Goal: Task Accomplishment & Management: Use online tool/utility

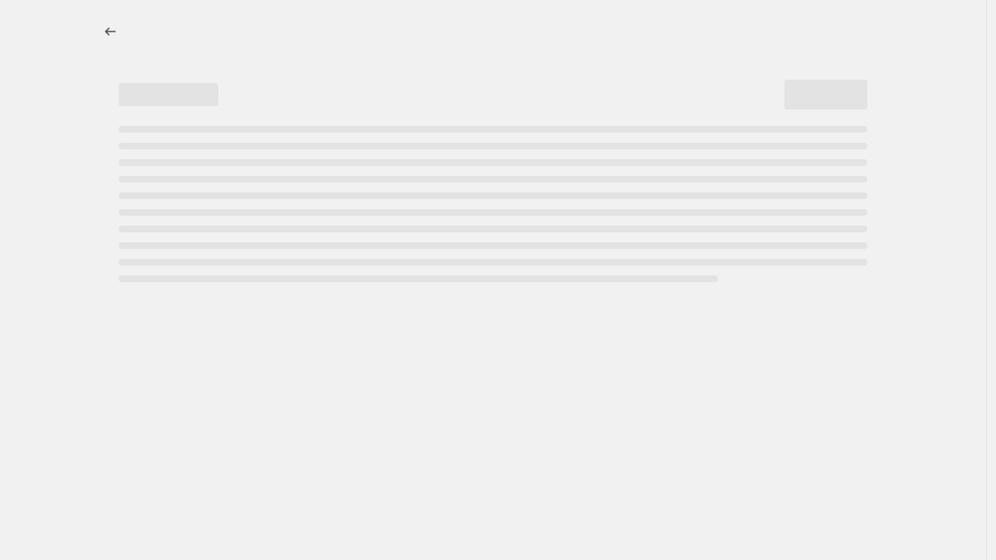
select select "percentage"
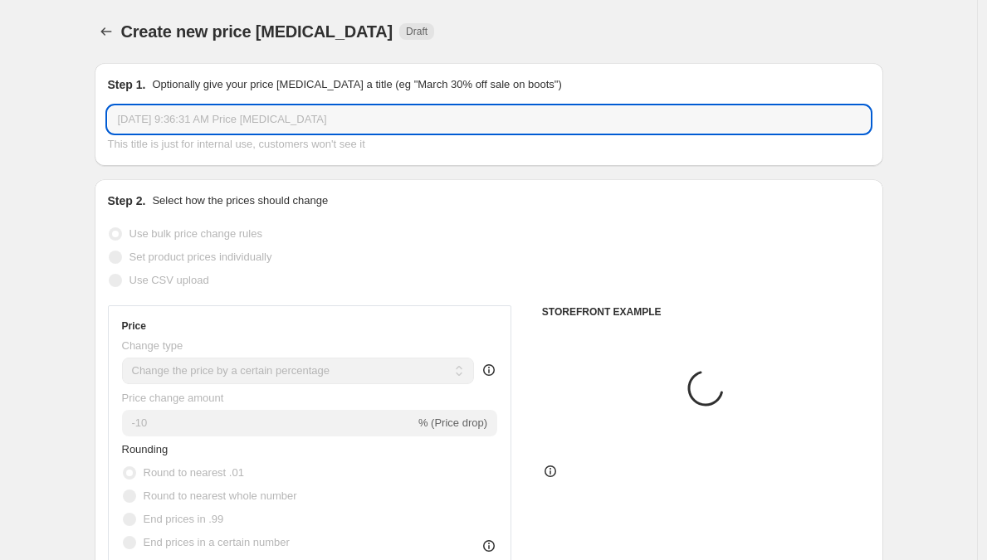
click at [270, 120] on input "[DATE] 9:36:31 AM Price [MEDICAL_DATA]" at bounding box center [489, 119] width 762 height 27
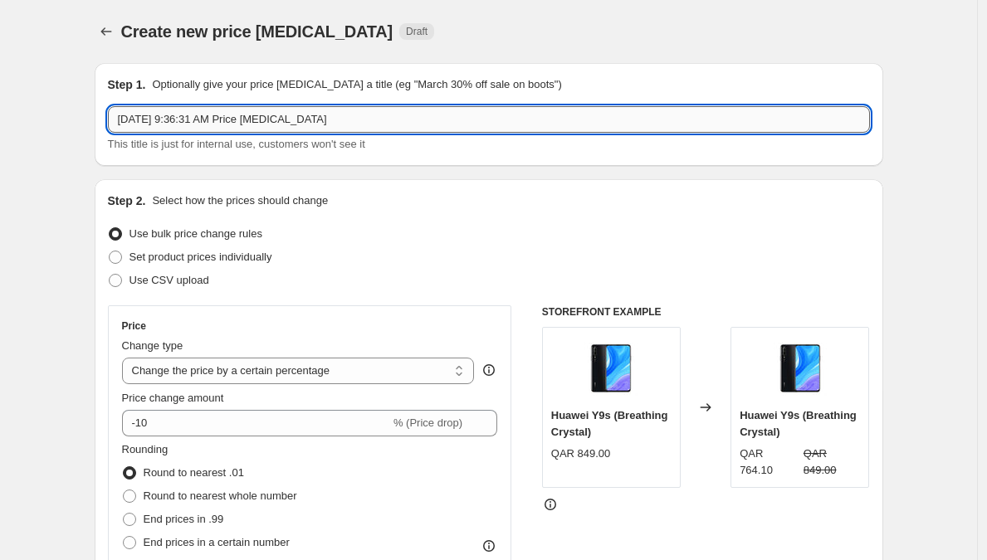
click at [392, 115] on input "[DATE] 9:36:31 AM Price [MEDICAL_DATA]" at bounding box center [489, 119] width 762 height 27
paste input "TCL Promotion extension [DATE]"
type input "TCL Promotion extension [DATE]"
click at [159, 288] on span "Use CSV upload" at bounding box center [169, 280] width 80 height 17
click at [110, 275] on input "Use CSV upload" at bounding box center [109, 274] width 1 height 1
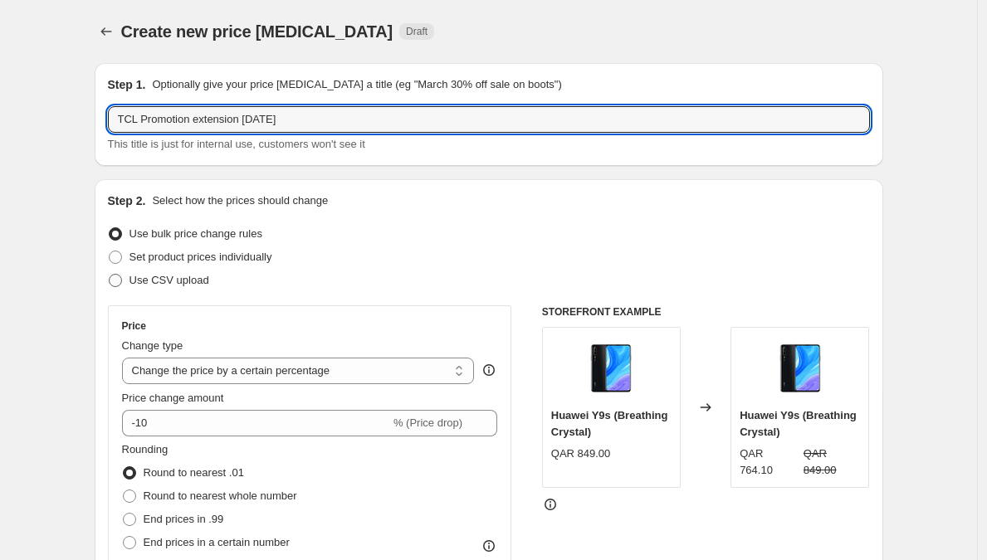
radio input "true"
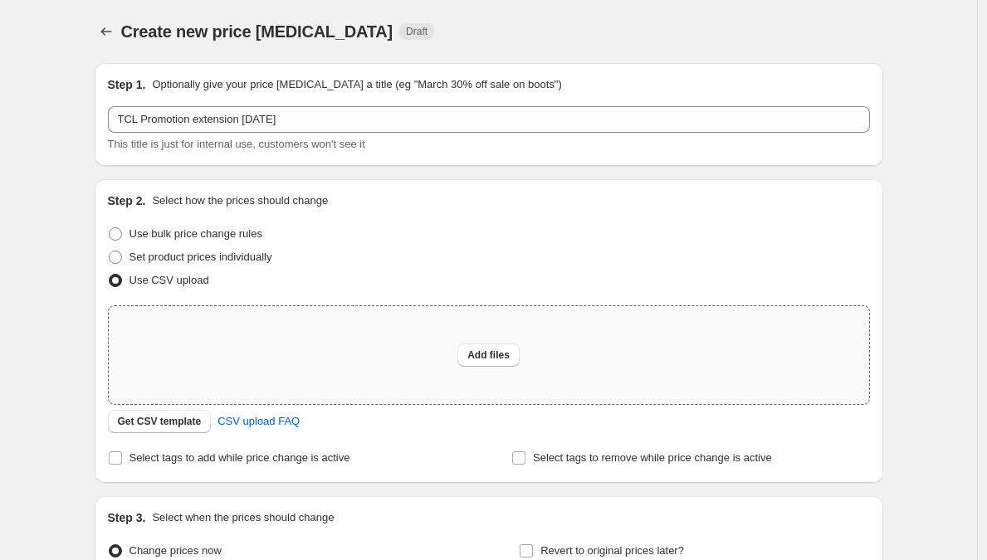
click at [460, 346] on div "Add files" at bounding box center [489, 355] width 760 height 98
type input "C:\fakepath\TCL Promotion extension [DATE].csv"
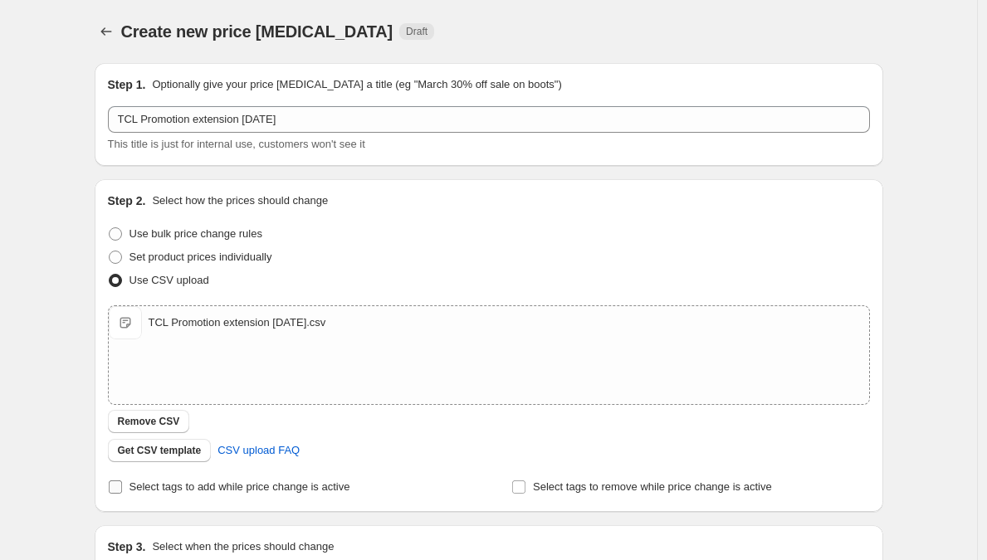
click at [154, 482] on span "Select tags to add while price change is active" at bounding box center [239, 487] width 221 height 12
click at [122, 482] on input "Select tags to add while price change is active" at bounding box center [115, 487] width 13 height 13
checkbox input "true"
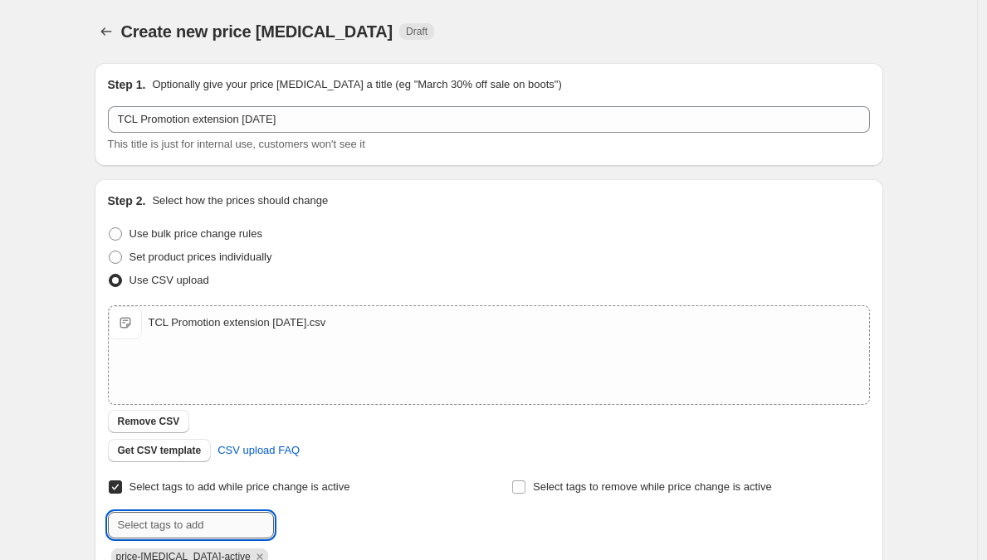
click at [239, 534] on input "text" at bounding box center [191, 525] width 166 height 27
paste input "TCL Promotion extension [DATE]"
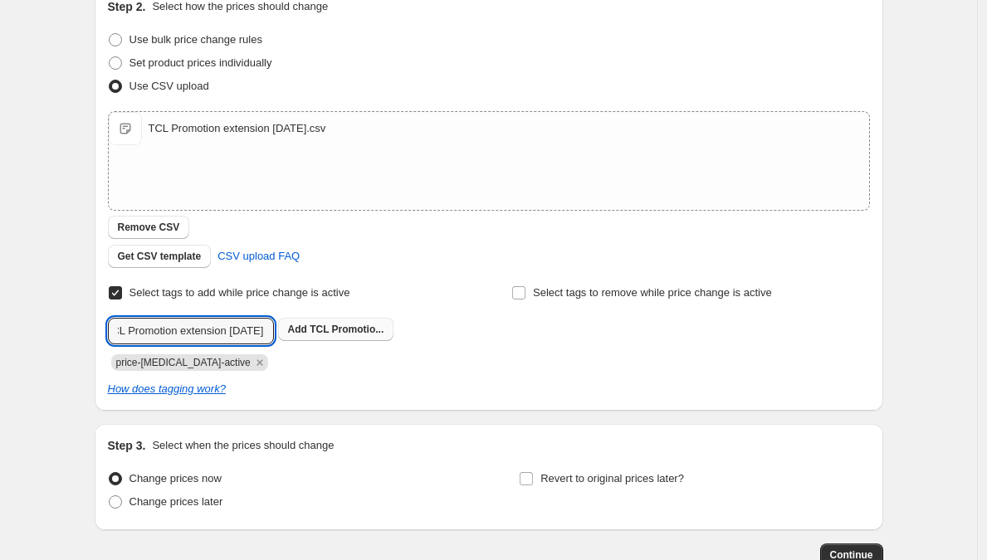
scroll to position [205, 0]
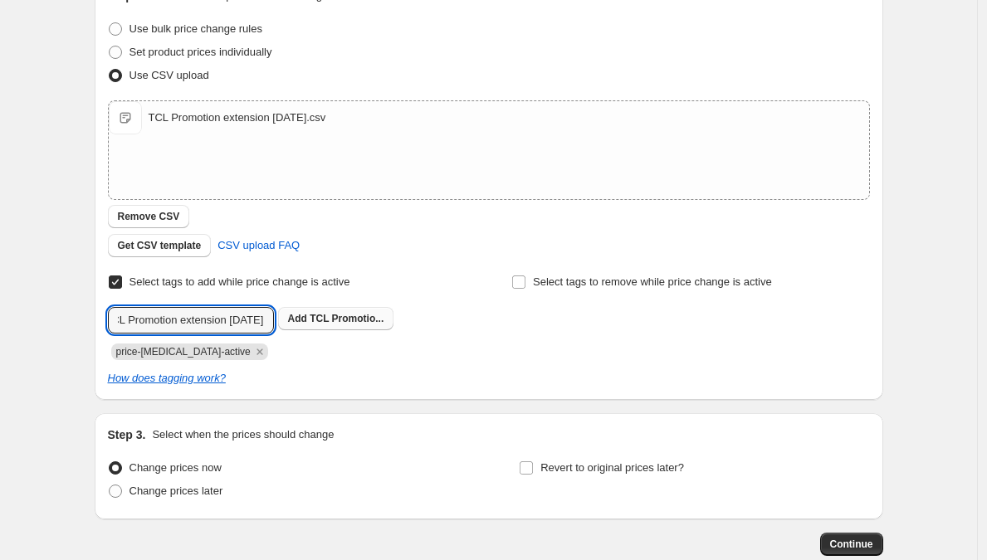
type input "TCL Promotion extension [DATE]"
click at [335, 320] on span "TCL Promotio..." at bounding box center [347, 319] width 74 height 12
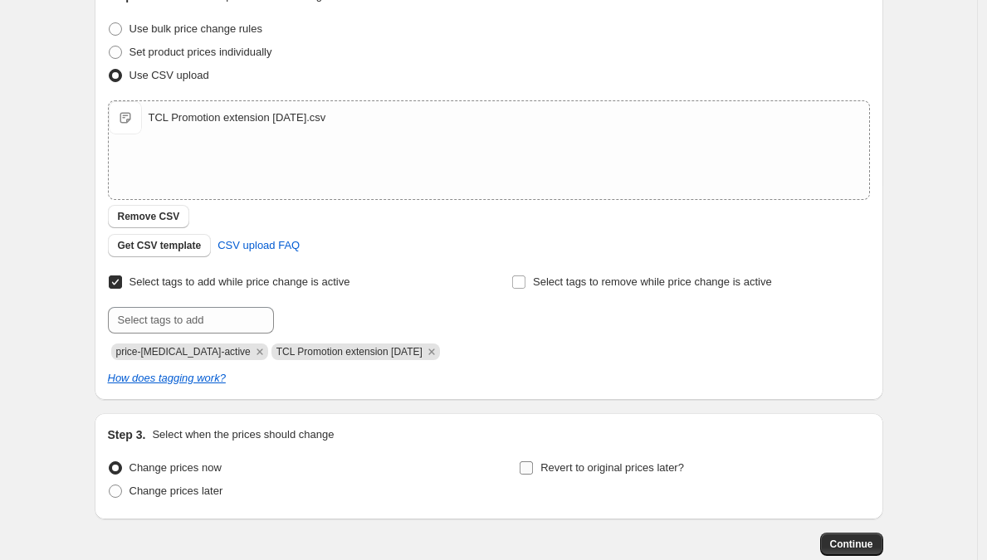
click at [531, 462] on input "Revert to original prices later?" at bounding box center [526, 468] width 13 height 13
checkbox input "true"
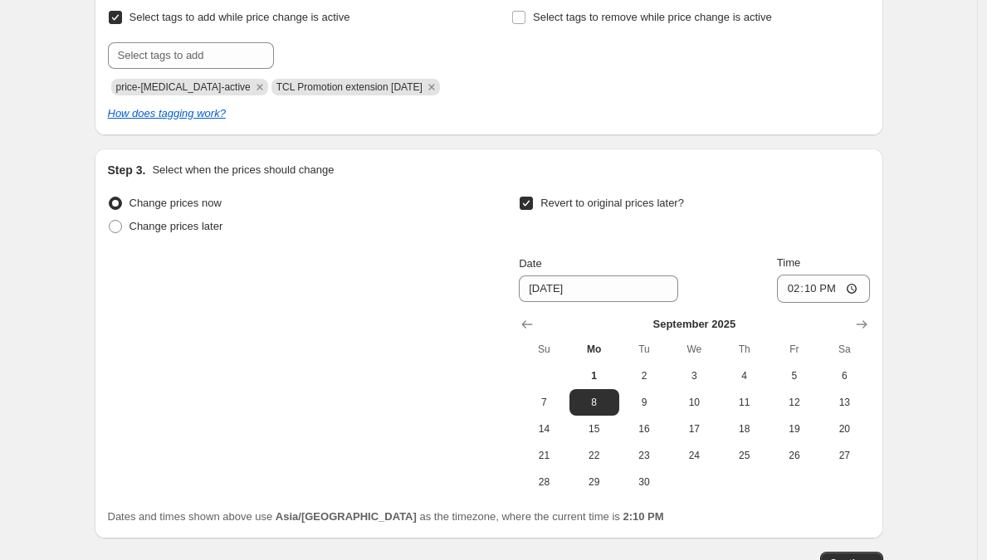
scroll to position [586, 0]
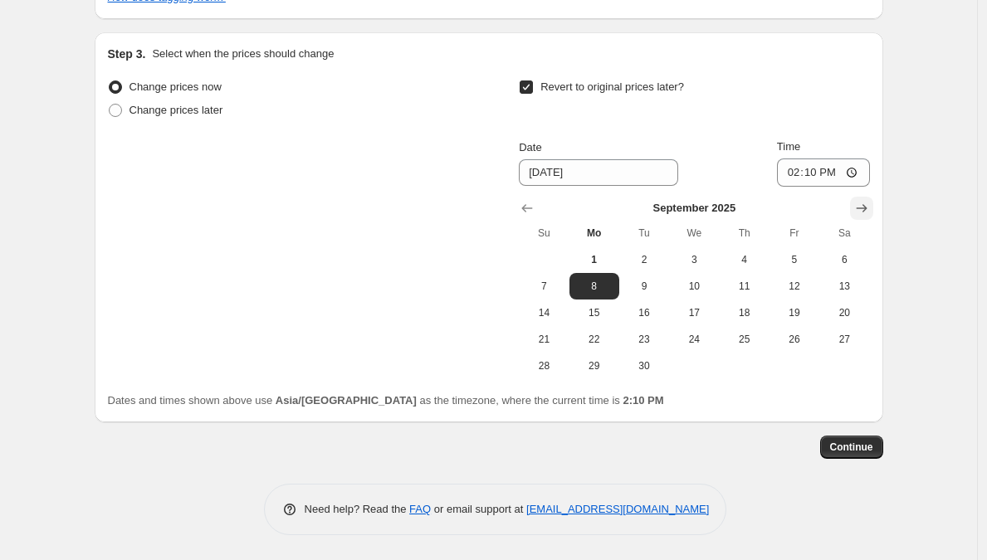
click at [864, 211] on icon "Show next month, October 2025" at bounding box center [861, 208] width 17 height 17
click at [708, 257] on span "1" at bounding box center [694, 259] width 37 height 13
type input "[DATE]"
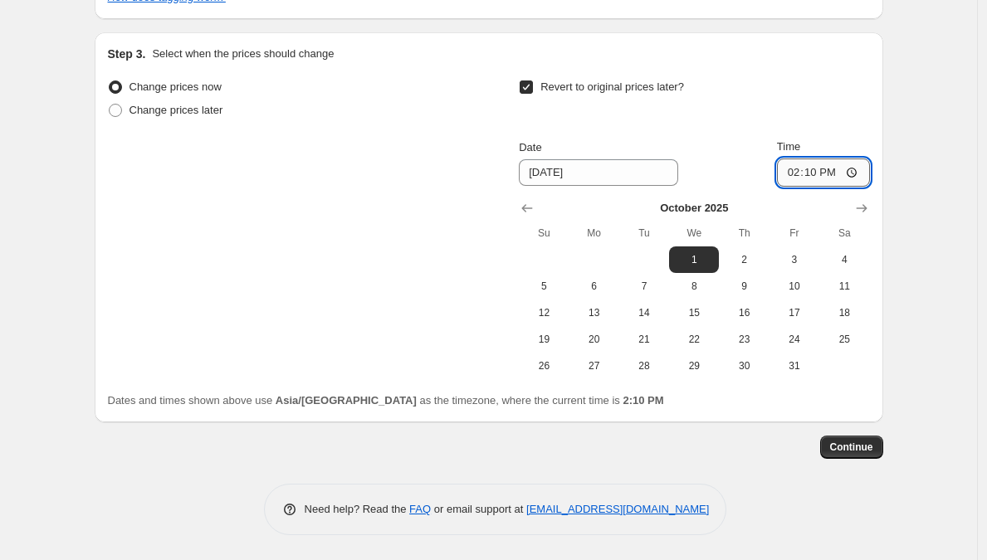
click at [793, 171] on input "14:10" at bounding box center [823, 173] width 93 height 28
click at [838, 169] on input "12:00" at bounding box center [823, 173] width 93 height 28
type input "00:00"
click at [866, 450] on span "Continue" at bounding box center [851, 447] width 43 height 13
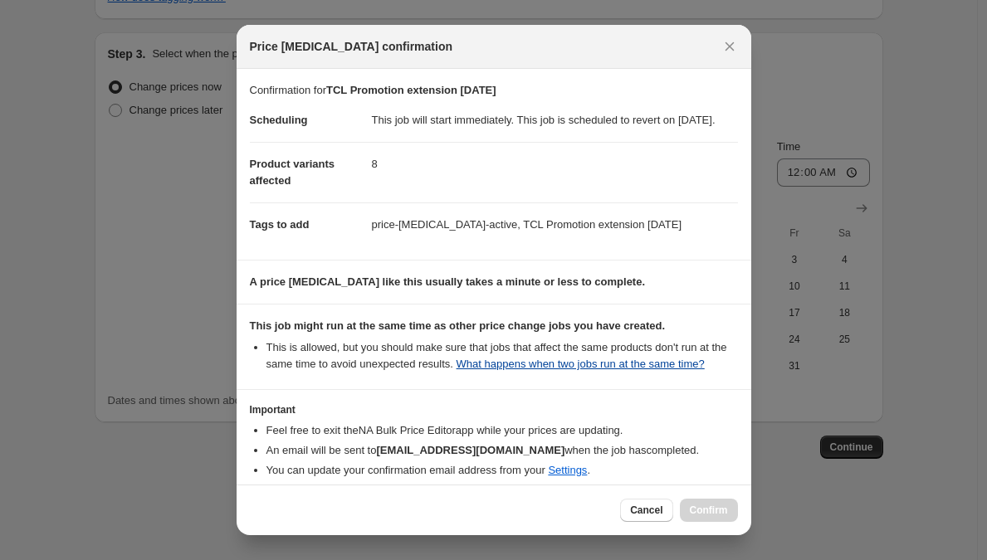
scroll to position [111, 0]
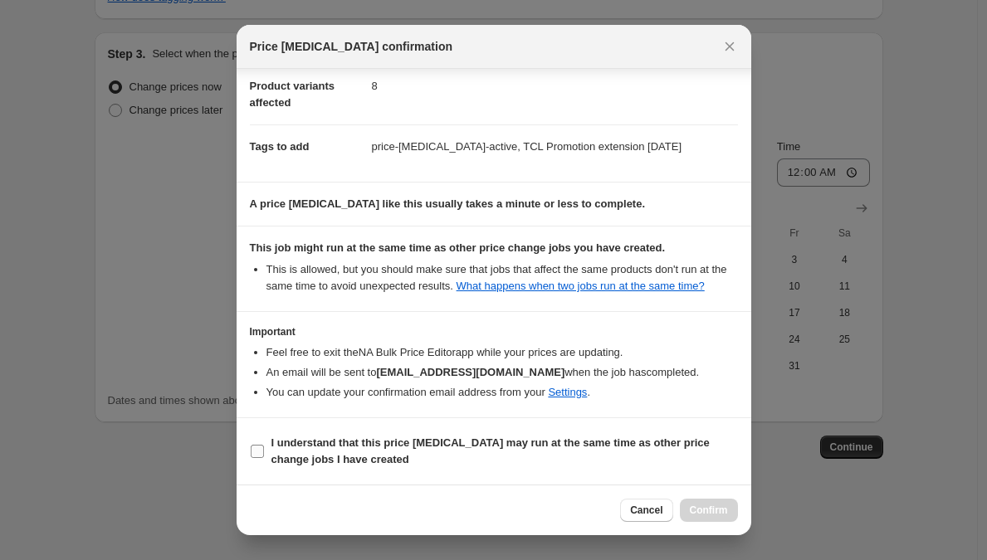
click at [588, 442] on b "I understand that this price [MEDICAL_DATA] may run at the same time as other p…" at bounding box center [490, 451] width 438 height 29
click at [264, 445] on input "I understand that this price [MEDICAL_DATA] may run at the same time as other p…" at bounding box center [257, 451] width 13 height 13
checkbox input "true"
click at [719, 511] on span "Confirm" at bounding box center [709, 510] width 38 height 13
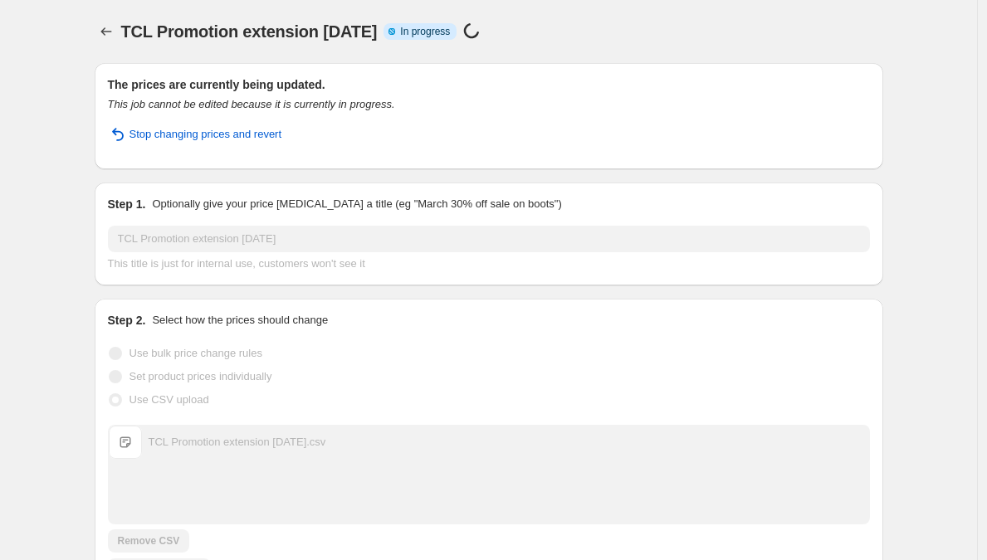
click at [253, 12] on div "TCL Promotion extension [DATE]. This page is ready TCL Promotion extension [DAT…" at bounding box center [489, 31] width 789 height 63
